Goal: Task Accomplishment & Management: Manage account settings

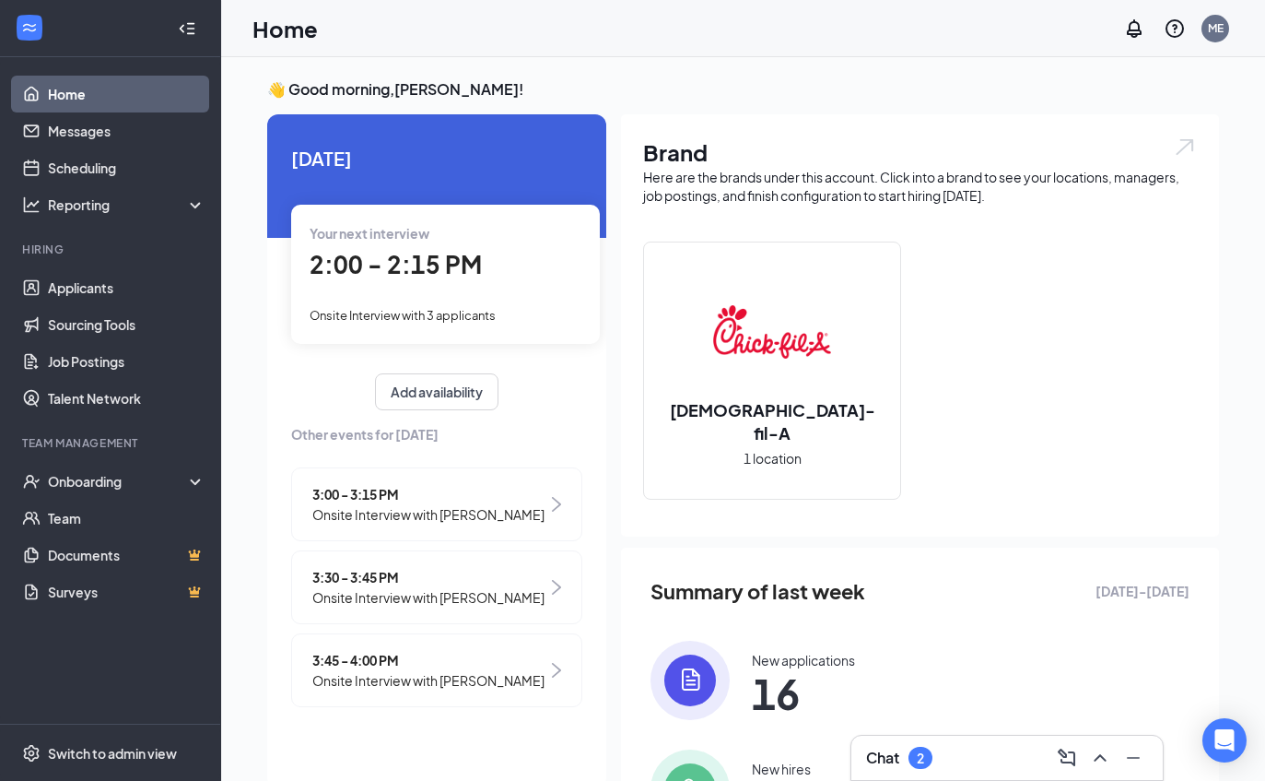
click at [85, 283] on link "Applicants" at bounding box center [127, 287] width 158 height 37
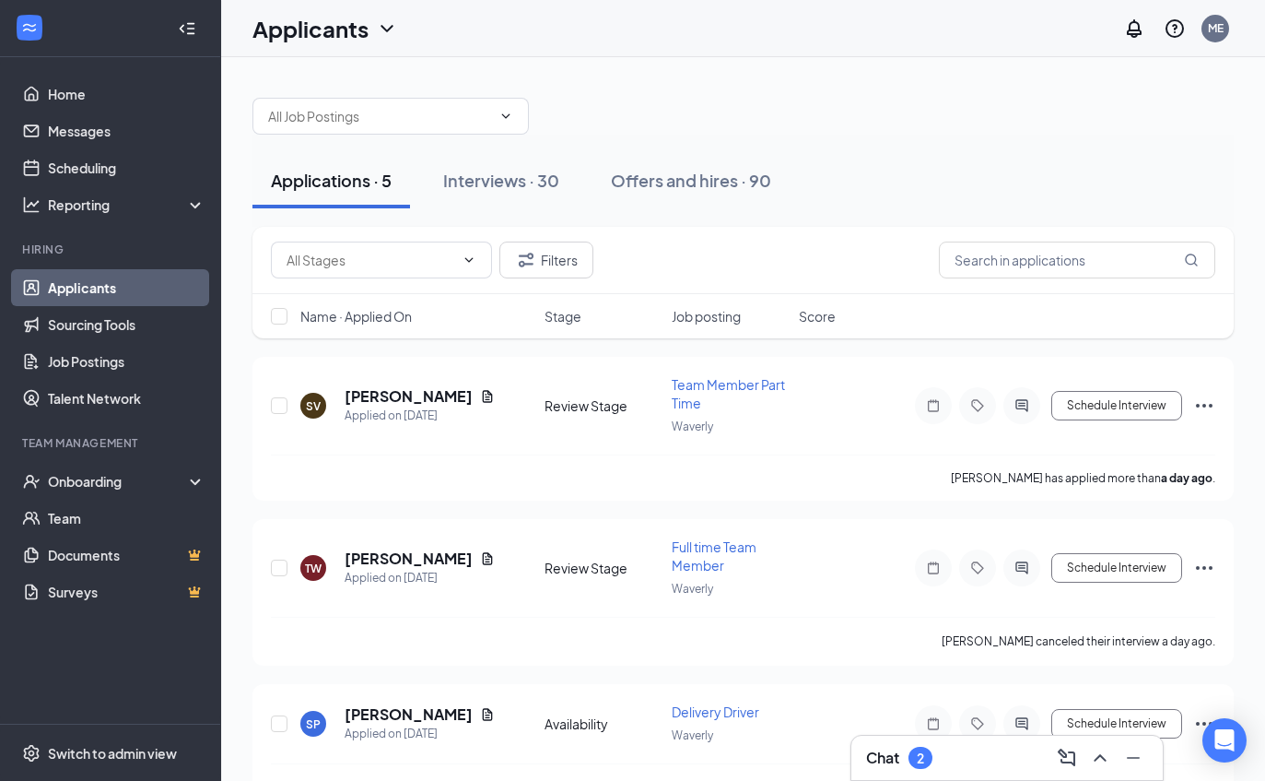
click at [110, 177] on link "Scheduling" at bounding box center [127, 167] width 158 height 37
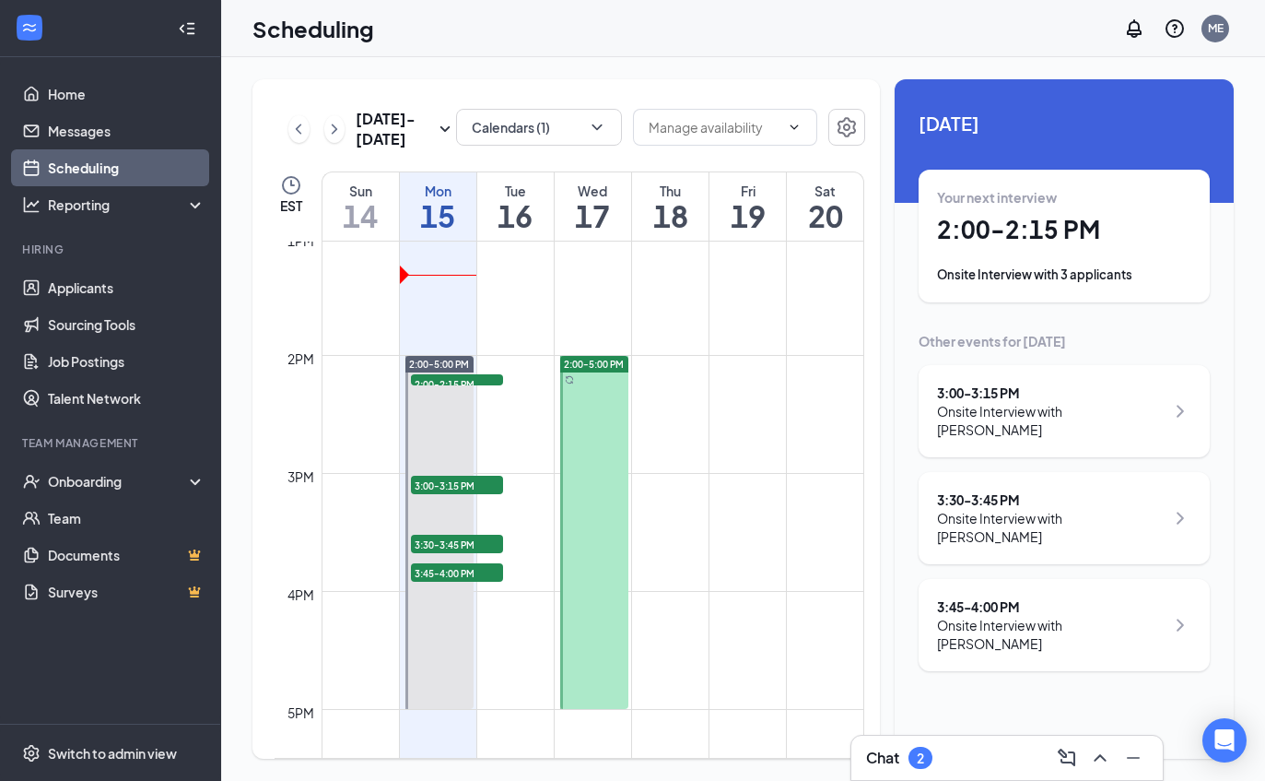
scroll to position [1543, 0]
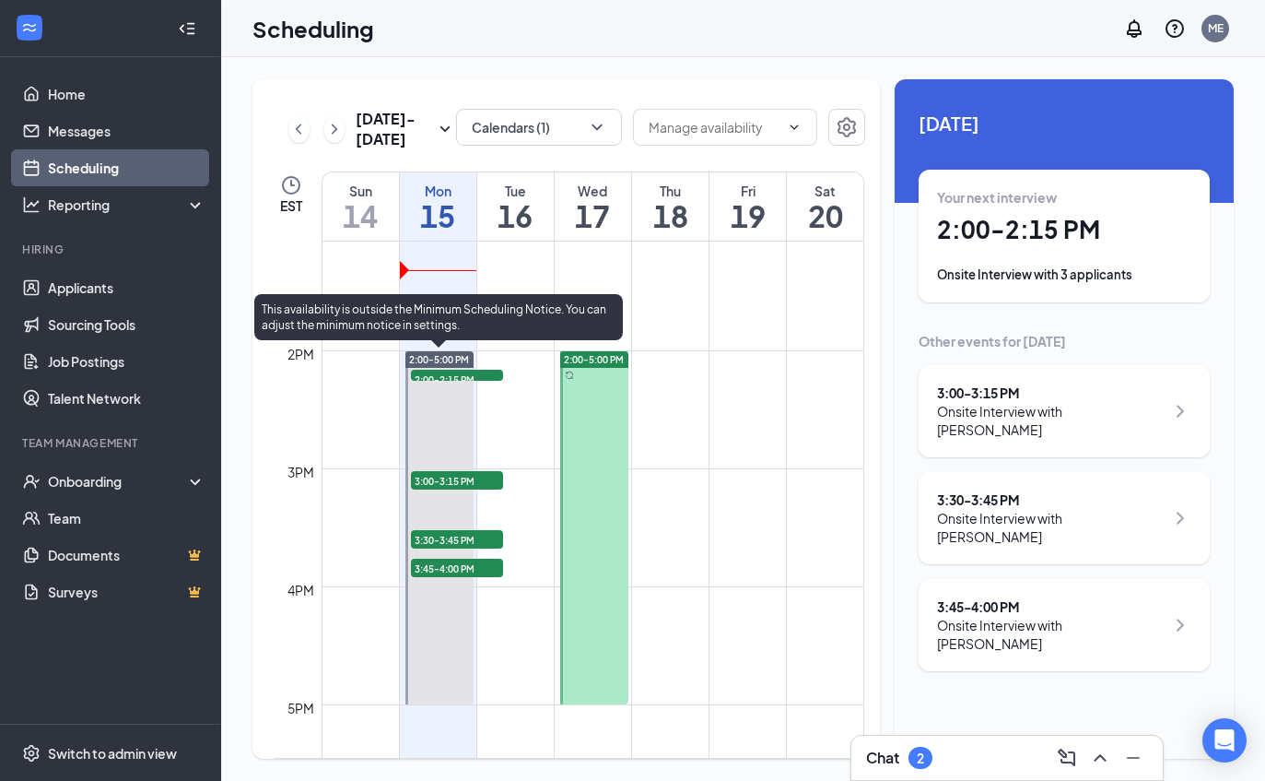
click at [442, 382] on link "2:00-5:00 PM 2:00-2:15 PM 3 3:00-3:15 PM 1 3:30-3:45 PM 1 3:45-4:00 PM 1" at bounding box center [438, 527] width 73 height 354
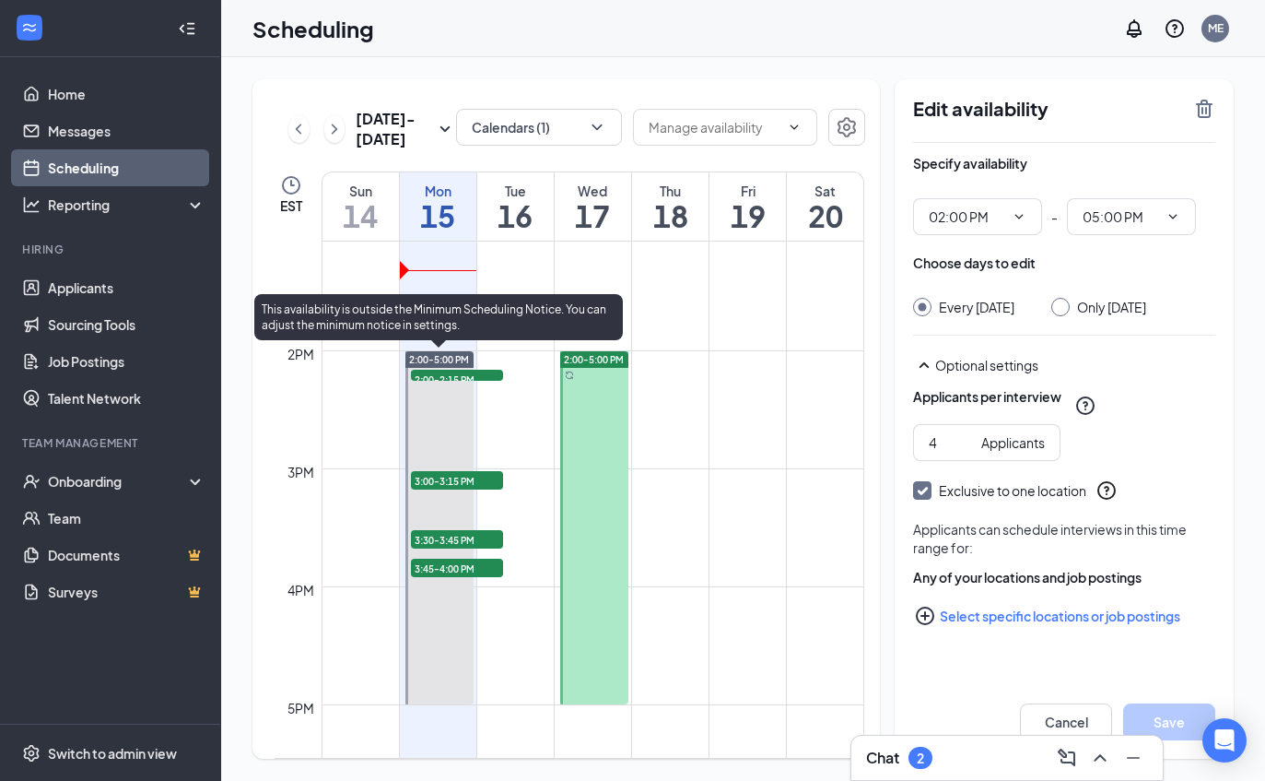
click at [434, 367] on link "2:00-5:00 PM 2:00-2:15 PM 3 3:00-3:15 PM 1 3:30-3:45 PM 1 3:45-4:00 PM 1" at bounding box center [438, 527] width 73 height 354
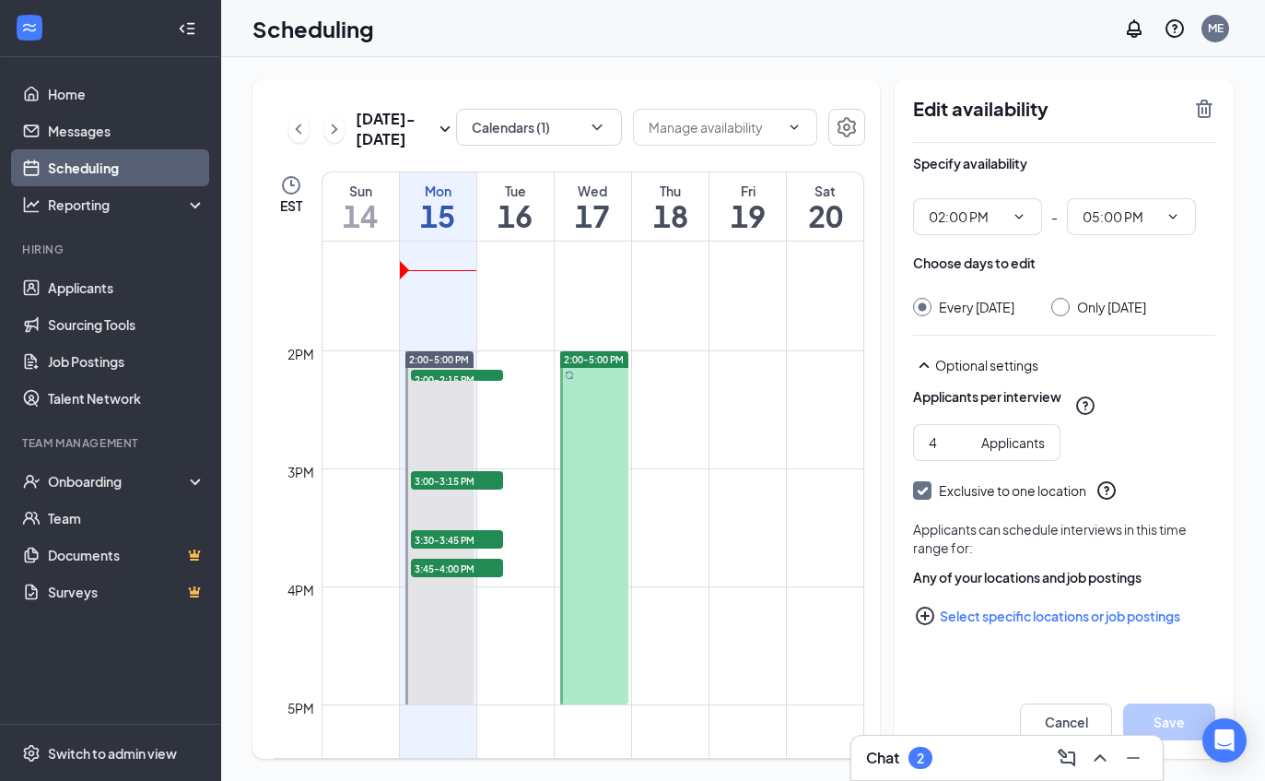
click at [473, 350] on link "2:00-5:00 PM 2:00-2:15 PM 3 3:00-3:15 PM 1 3:30-3:45 PM 1 3:45-4:00 PM 1" at bounding box center [438, 527] width 73 height 354
click at [478, 357] on td at bounding box center [593, 364] width 543 height 29
click at [477, 380] on span "2:00-2:15 PM" at bounding box center [457, 379] width 92 height 18
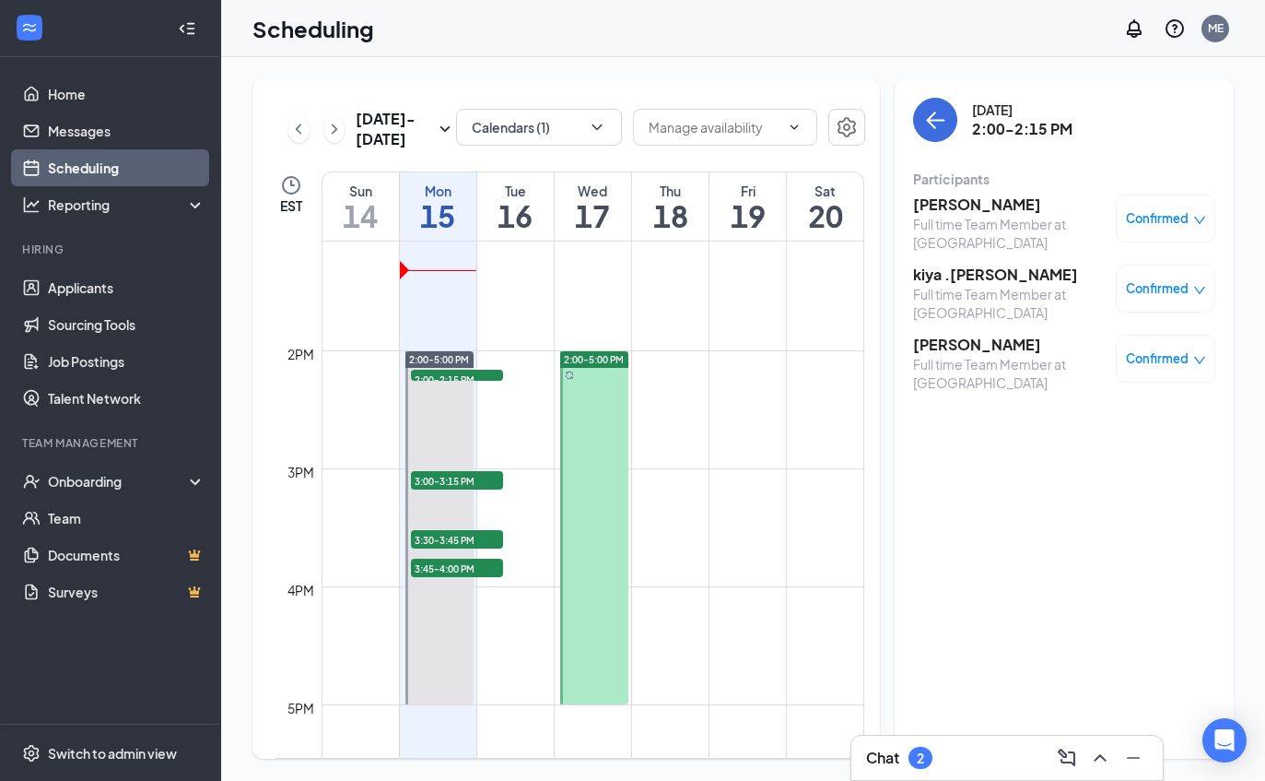
click at [908, 769] on div "Chat 2" at bounding box center [1007, 757] width 282 height 29
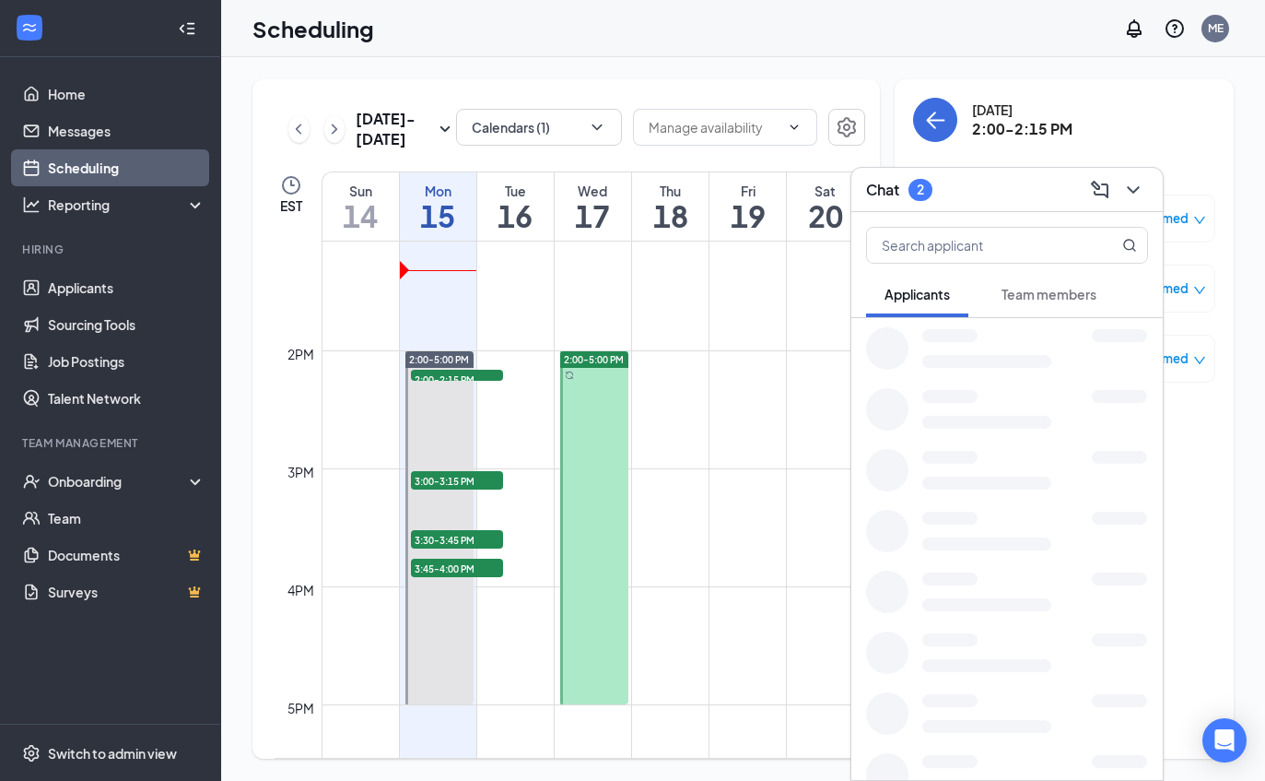
click at [908, 212] on div "Chat 2" at bounding box center [1008, 190] width 312 height 44
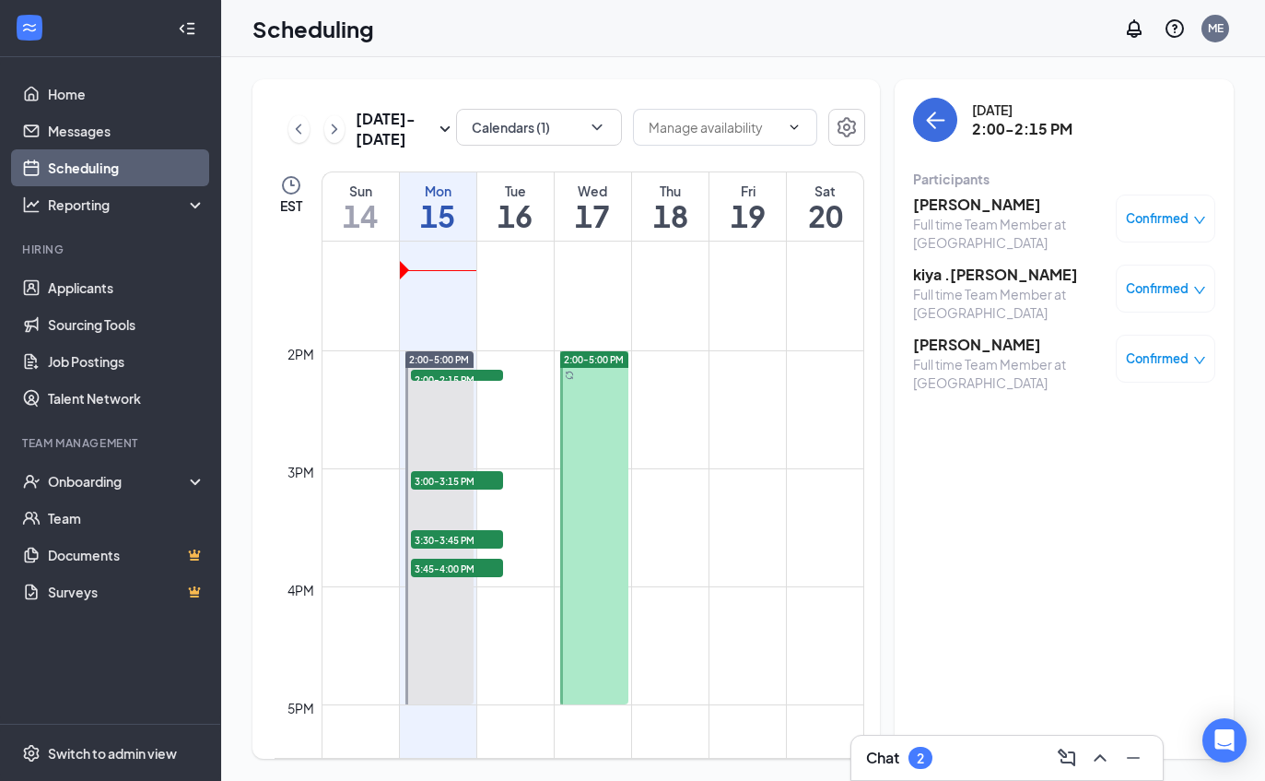
click at [947, 757] on div "Chat 2" at bounding box center [1007, 757] width 282 height 29
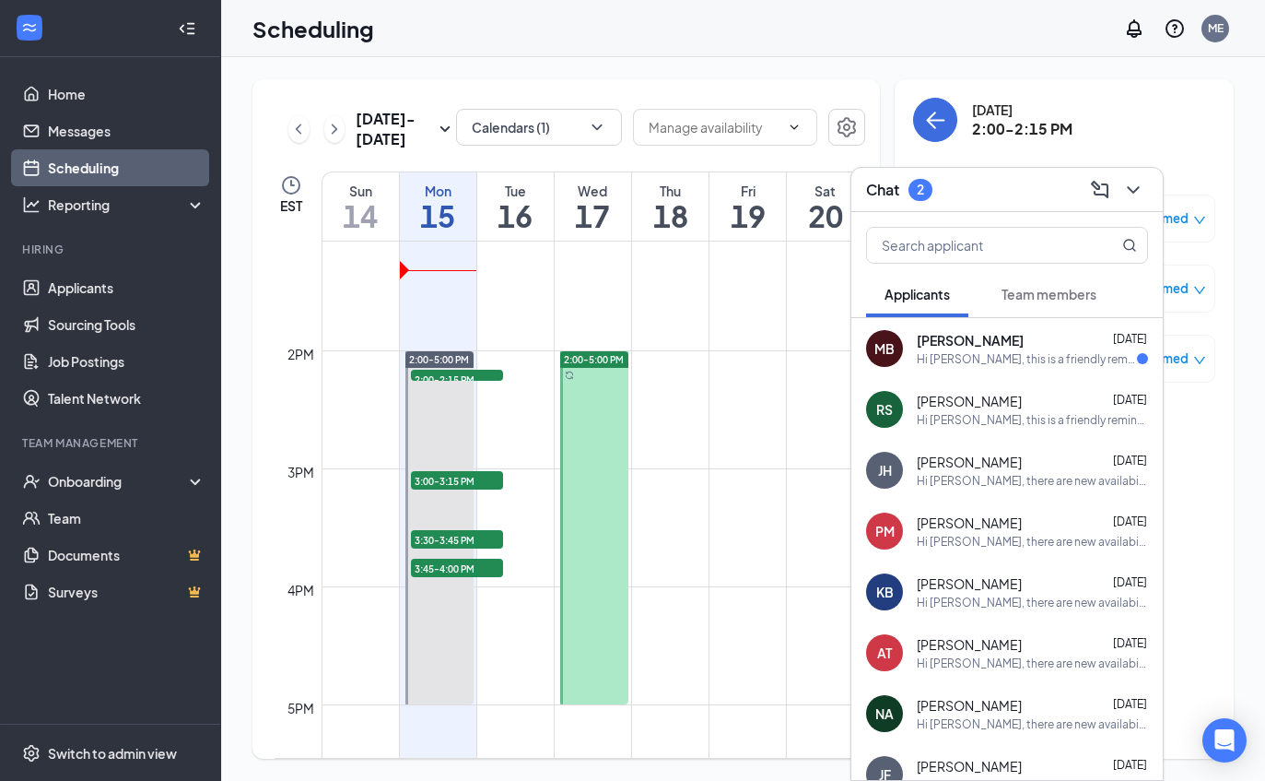
click at [1132, 197] on icon "ChevronDown" at bounding box center [1134, 190] width 22 height 22
